Goal: Information Seeking & Learning: Learn about a topic

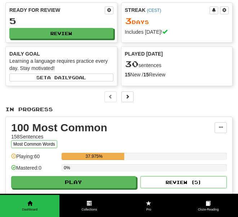
scroll to position [40, 0]
click at [82, 183] on button "Play" at bounding box center [73, 182] width 125 height 12
select select "**"
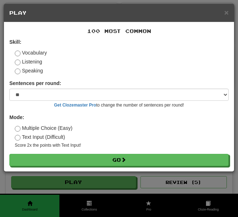
click at [118, 158] on button "Go" at bounding box center [118, 160] width 219 height 12
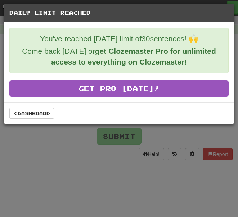
click at [29, 114] on link "Dashboard" at bounding box center [31, 113] width 45 height 11
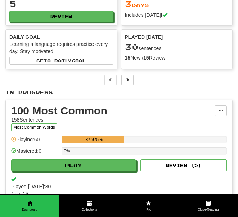
scroll to position [21, 0]
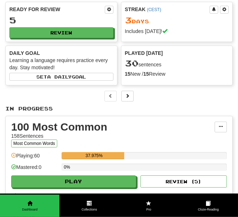
click at [37, 143] on button "Most Common Words" at bounding box center [34, 144] width 46 height 8
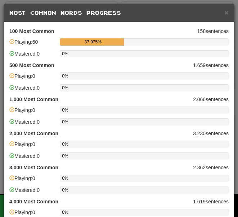
click at [211, 30] on p "100 Most Common 158 sentences" at bounding box center [118, 31] width 219 height 7
